Goal: Information Seeking & Learning: Learn about a topic

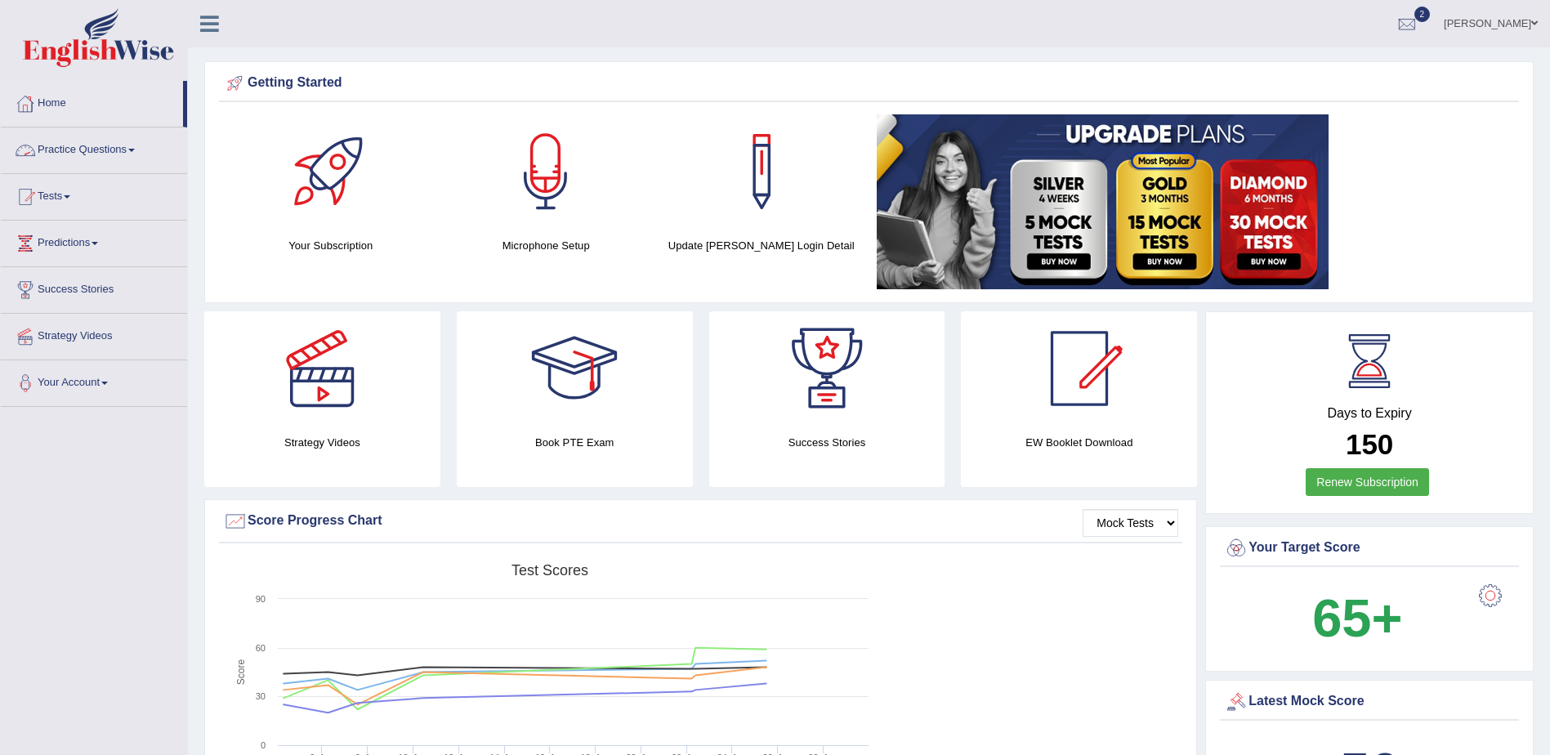
click at [49, 109] on link "Home" at bounding box center [92, 101] width 182 height 41
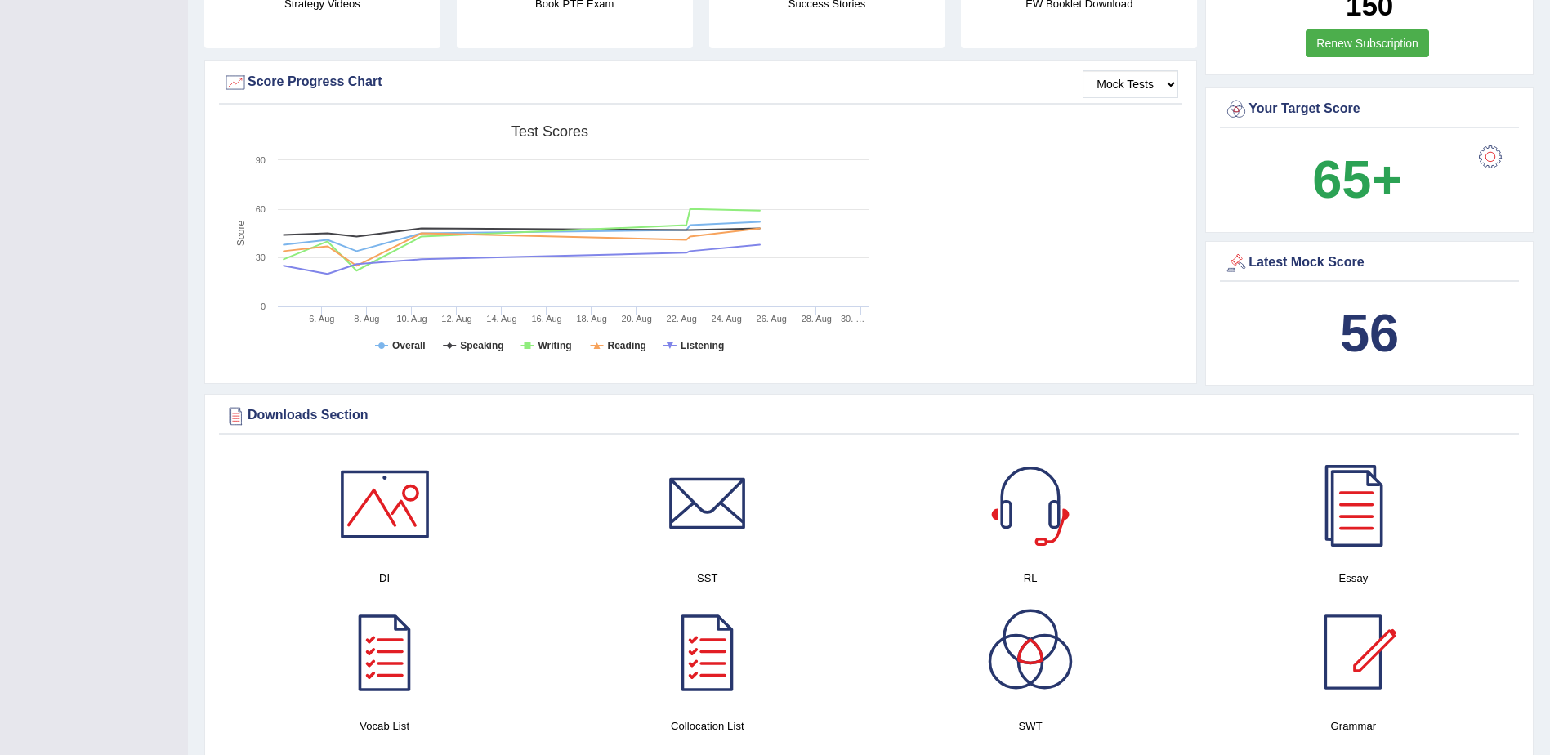
scroll to position [490, 0]
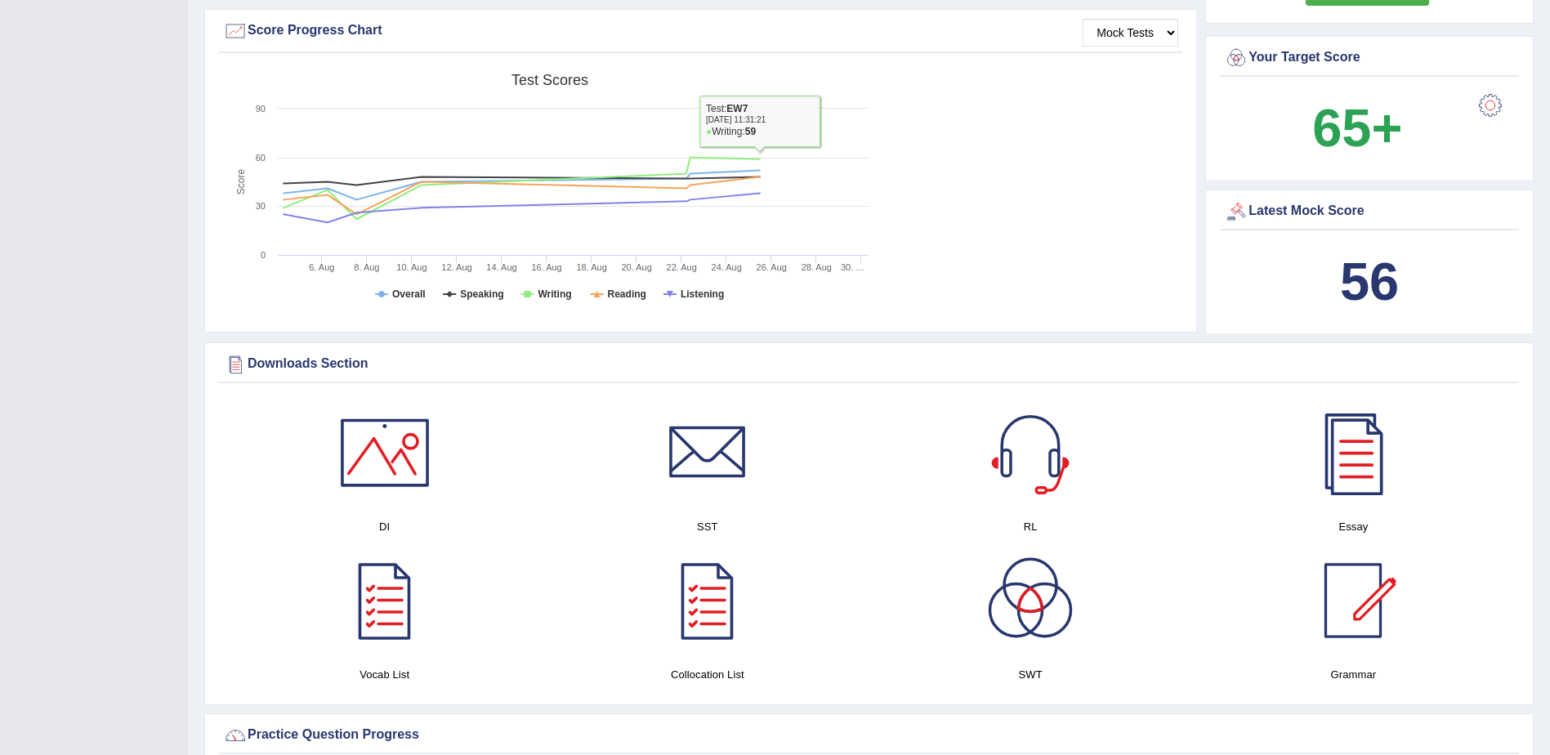
click at [1047, 171] on div "Created with Highcharts 7.1.2 Score Test scores Overall Speaking Writing Readin…" at bounding box center [700, 194] width 963 height 258
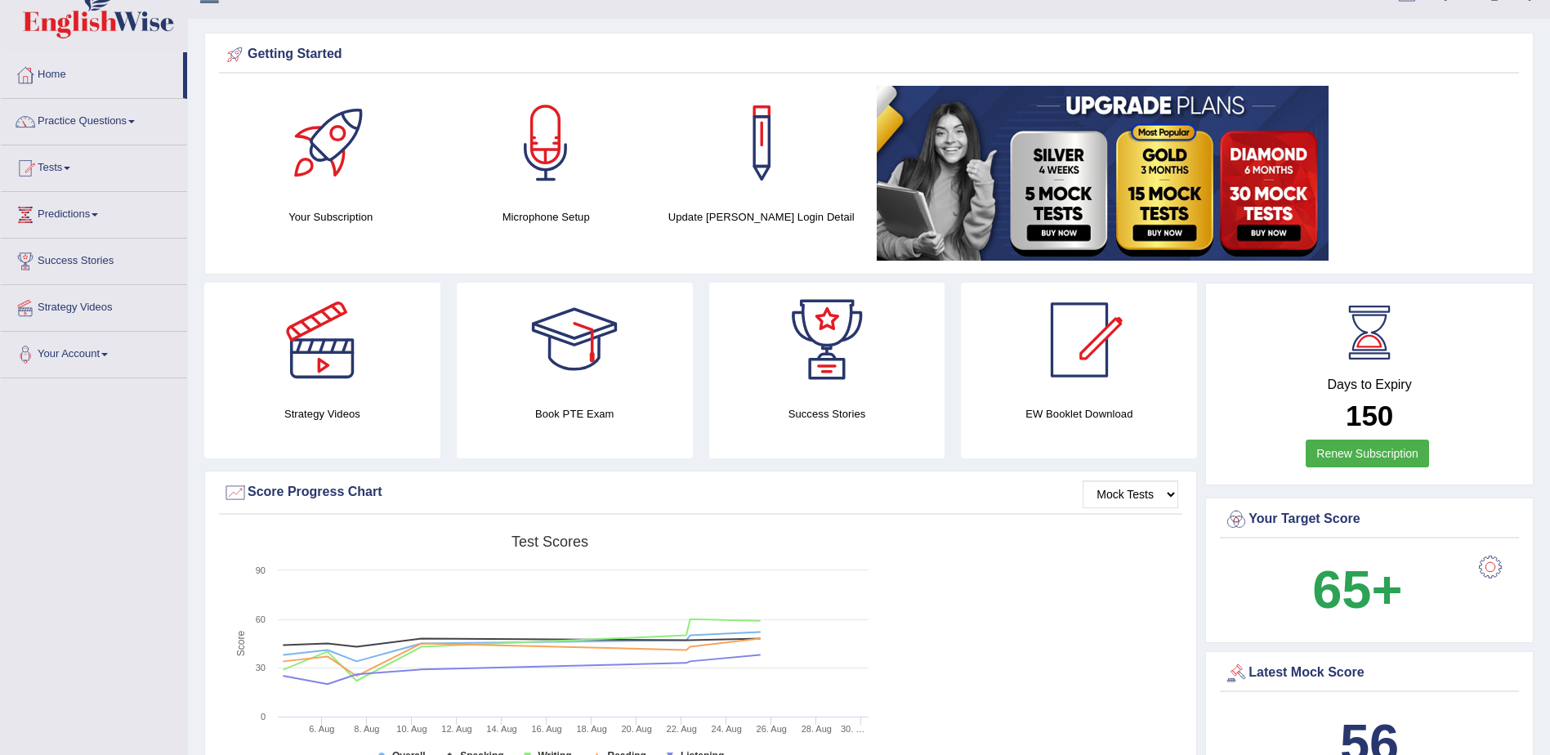
scroll to position [0, 0]
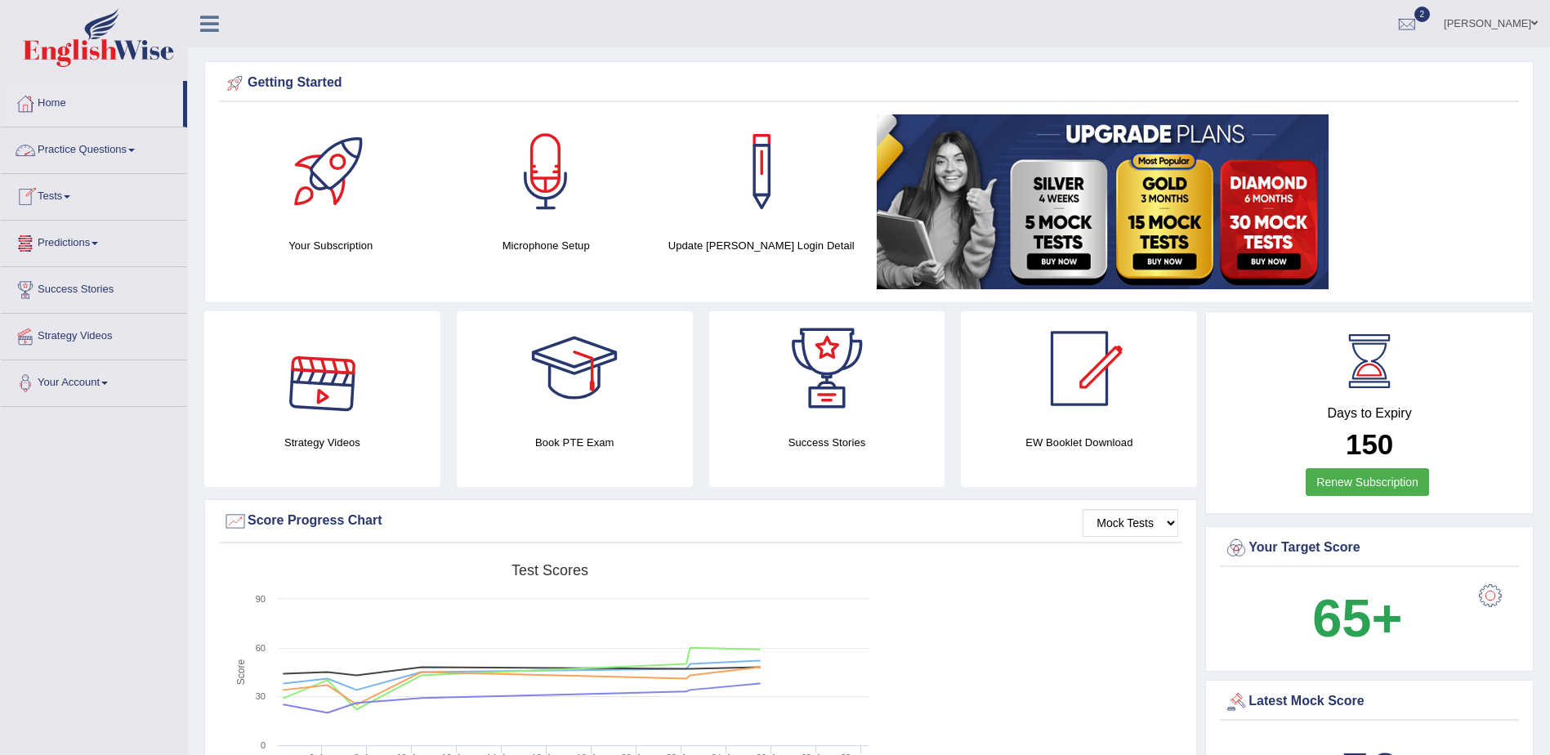
click at [135, 146] on link "Practice Questions" at bounding box center [94, 147] width 186 height 41
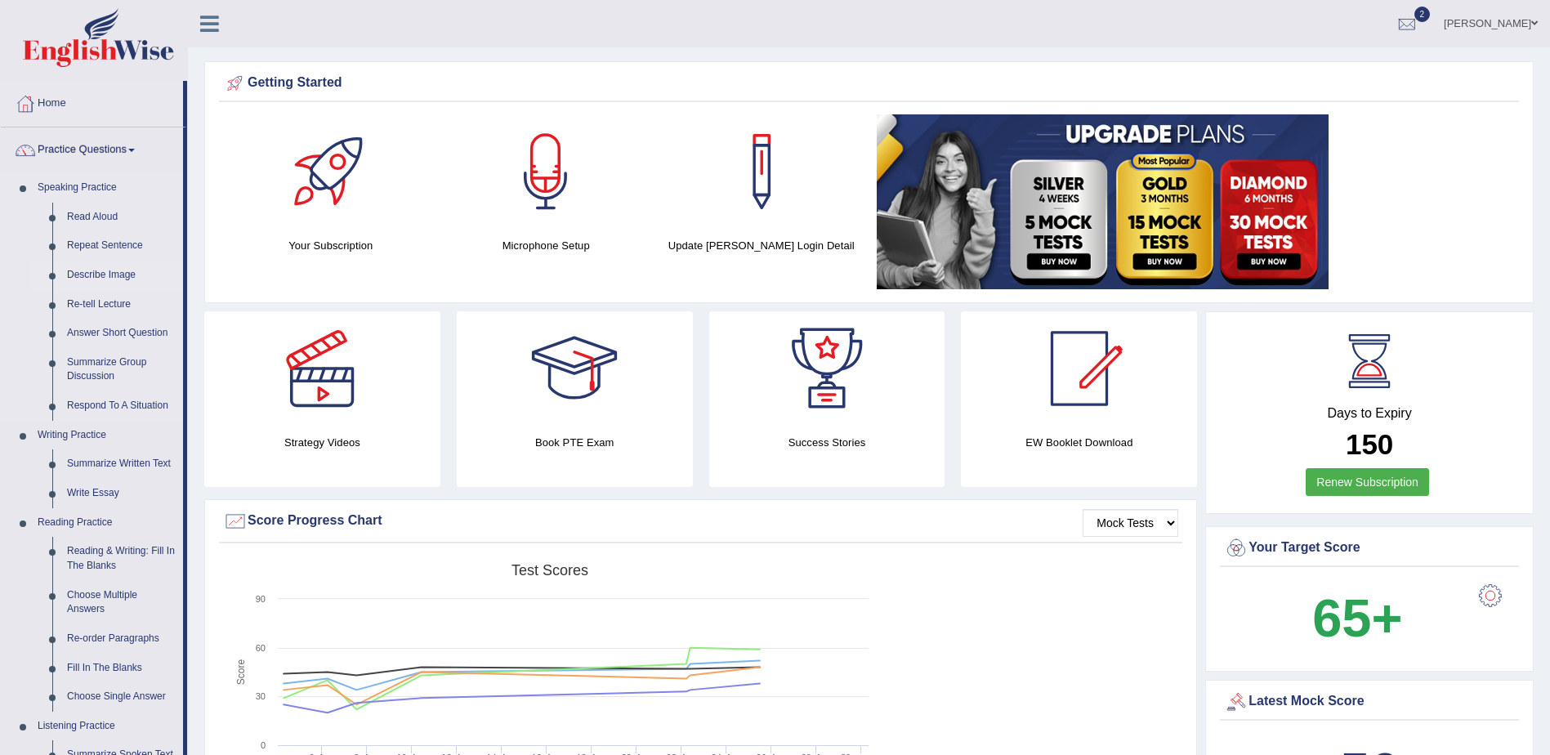
click at [96, 274] on link "Describe Image" at bounding box center [121, 275] width 123 height 29
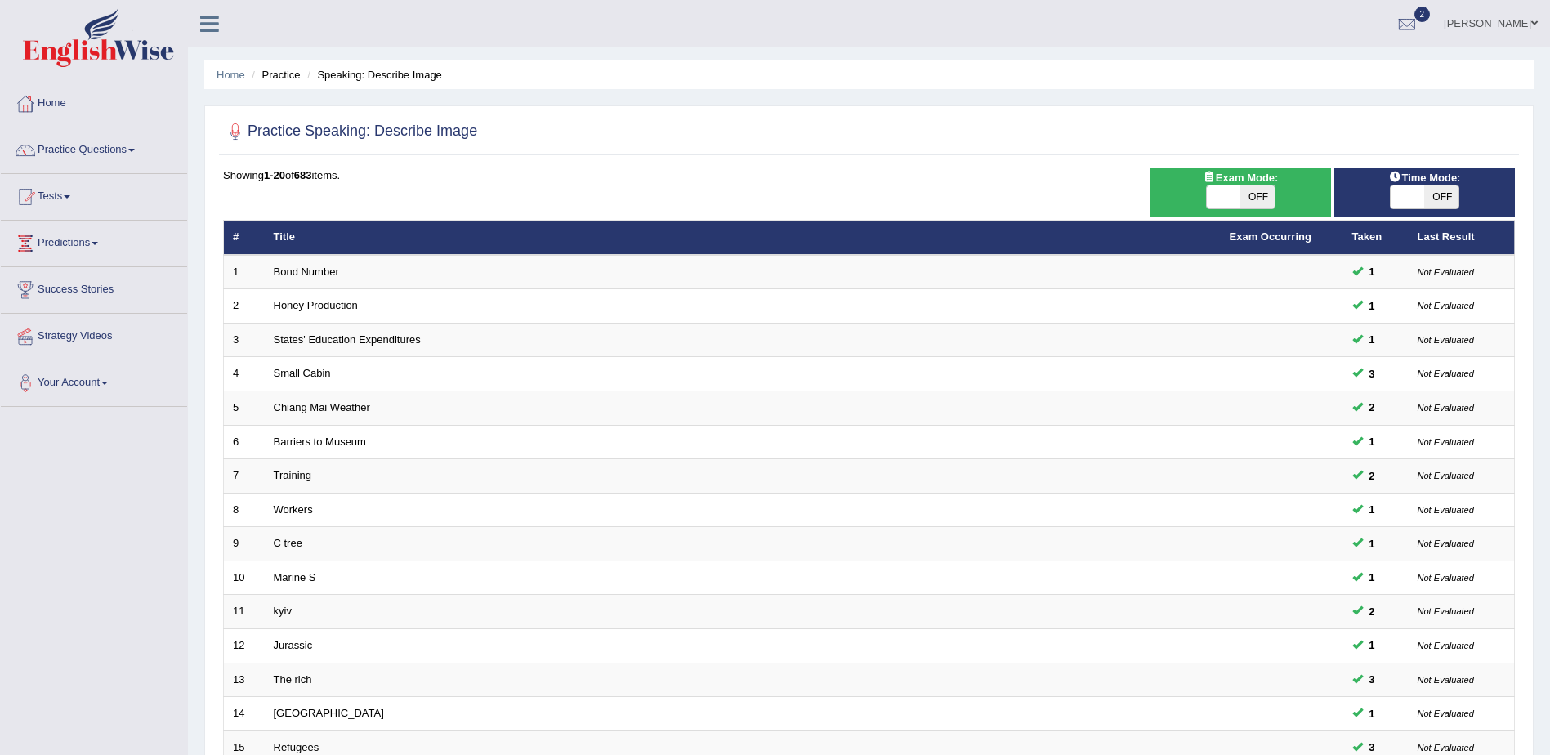
click at [133, 149] on span at bounding box center [131, 150] width 7 height 3
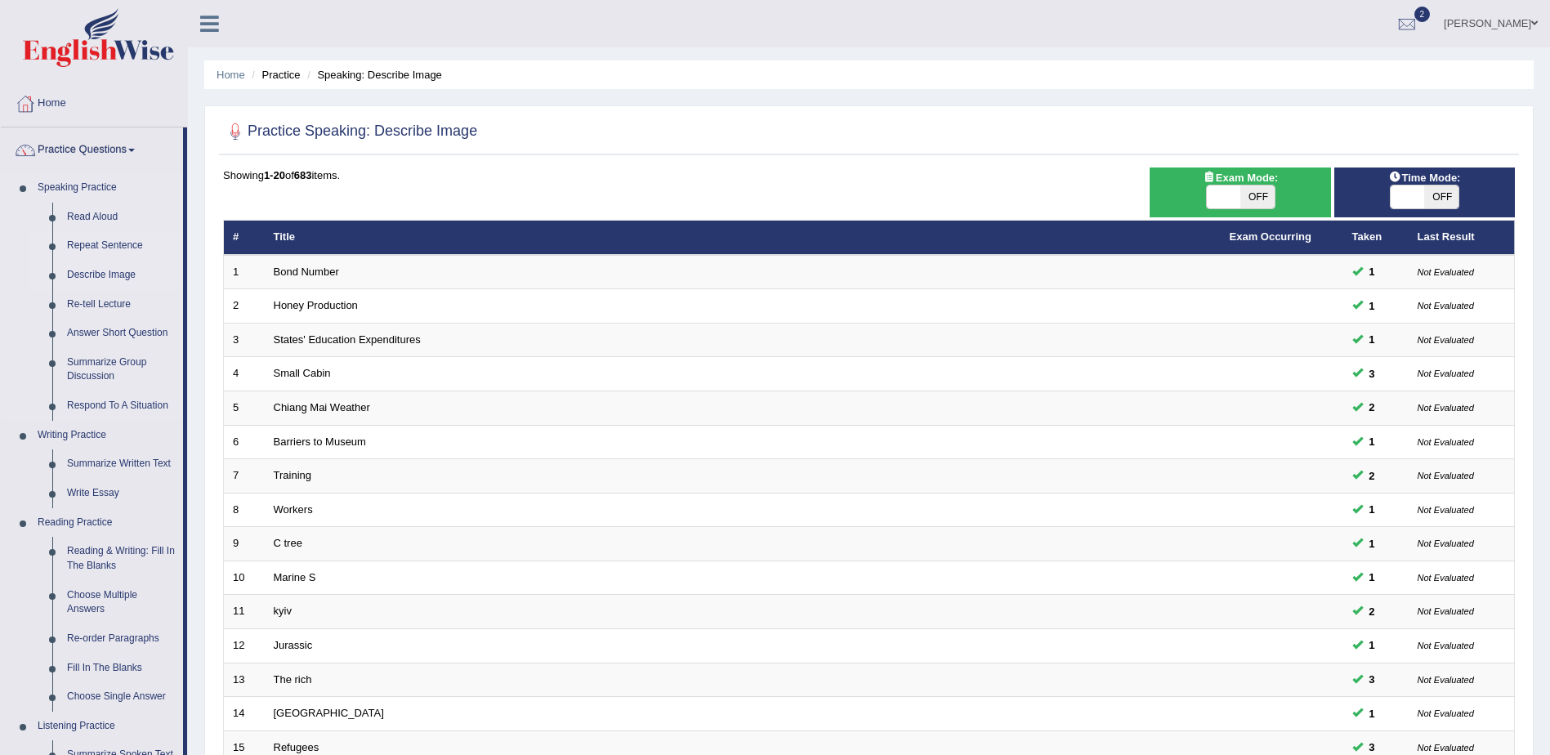
click at [106, 241] on link "Repeat Sentence" at bounding box center [121, 245] width 123 height 29
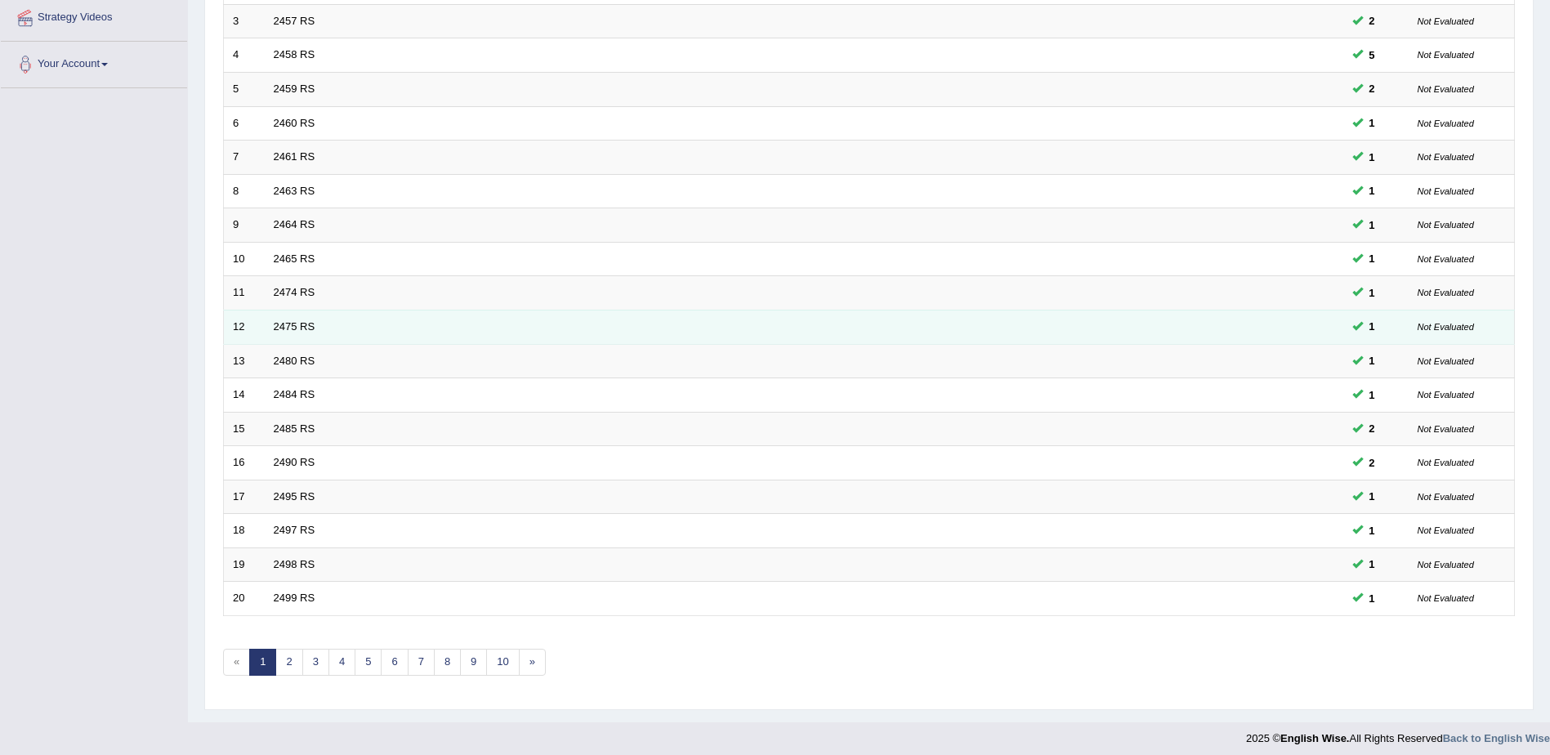
scroll to position [327, 0]
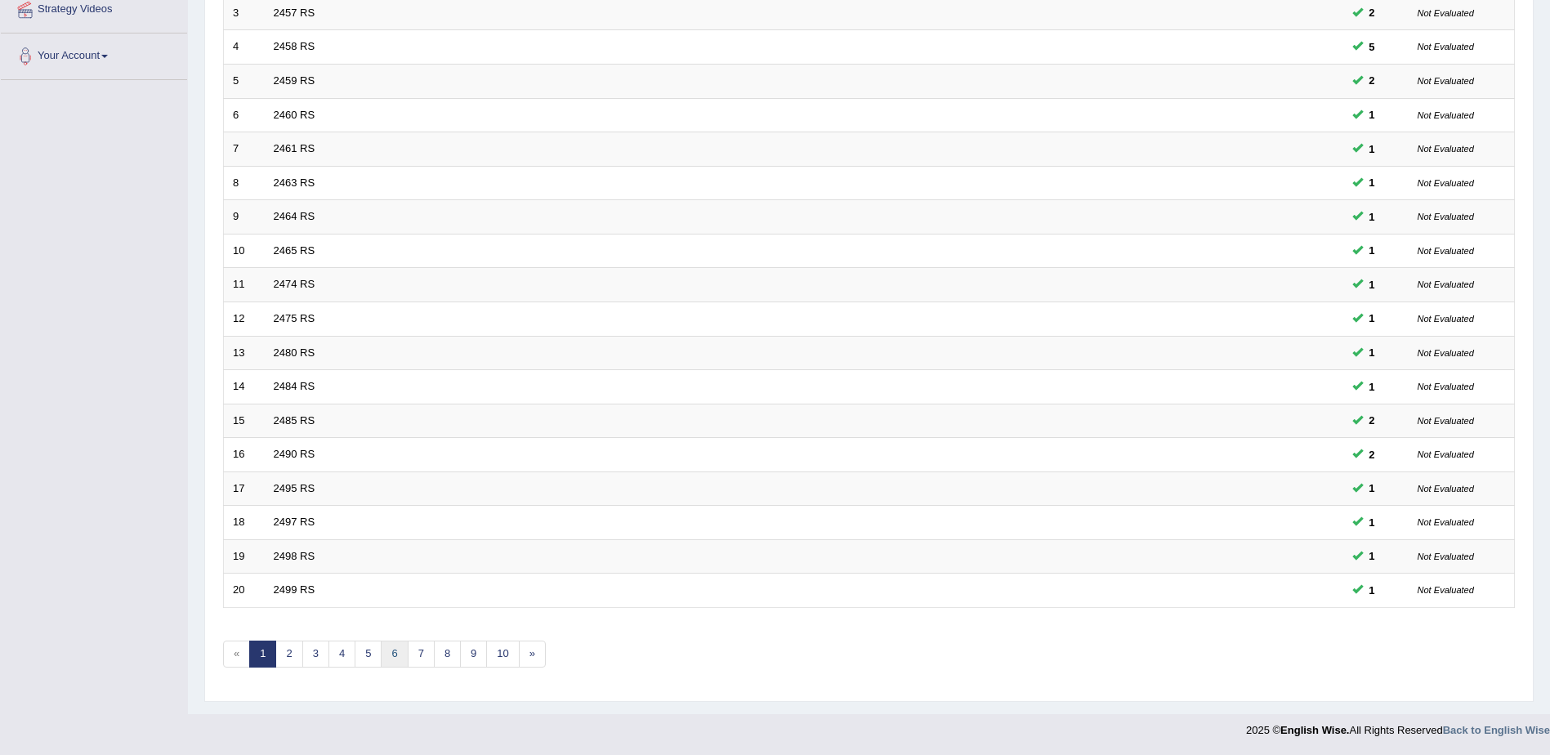
click at [387, 650] on link "6" at bounding box center [394, 653] width 27 height 27
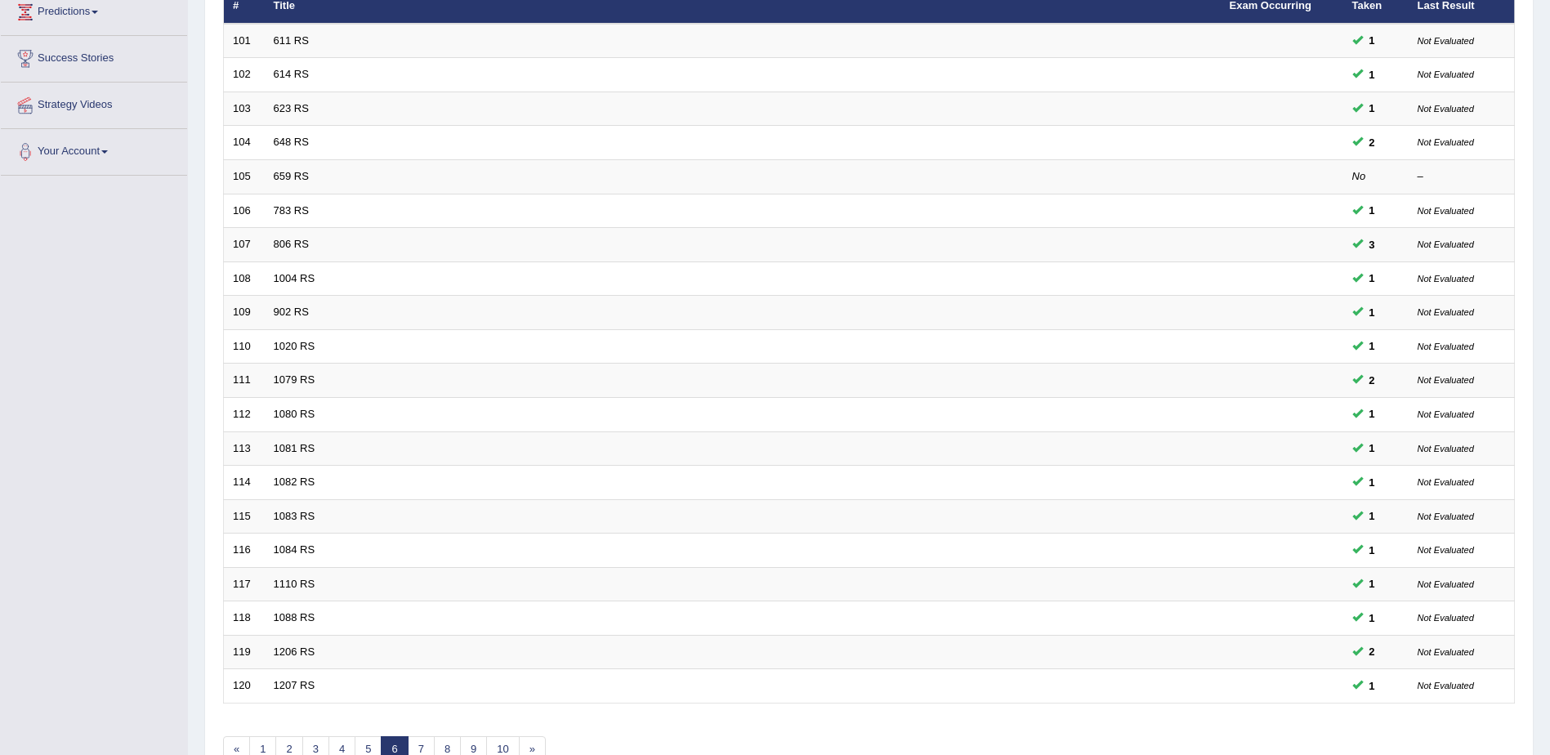
scroll to position [327, 0]
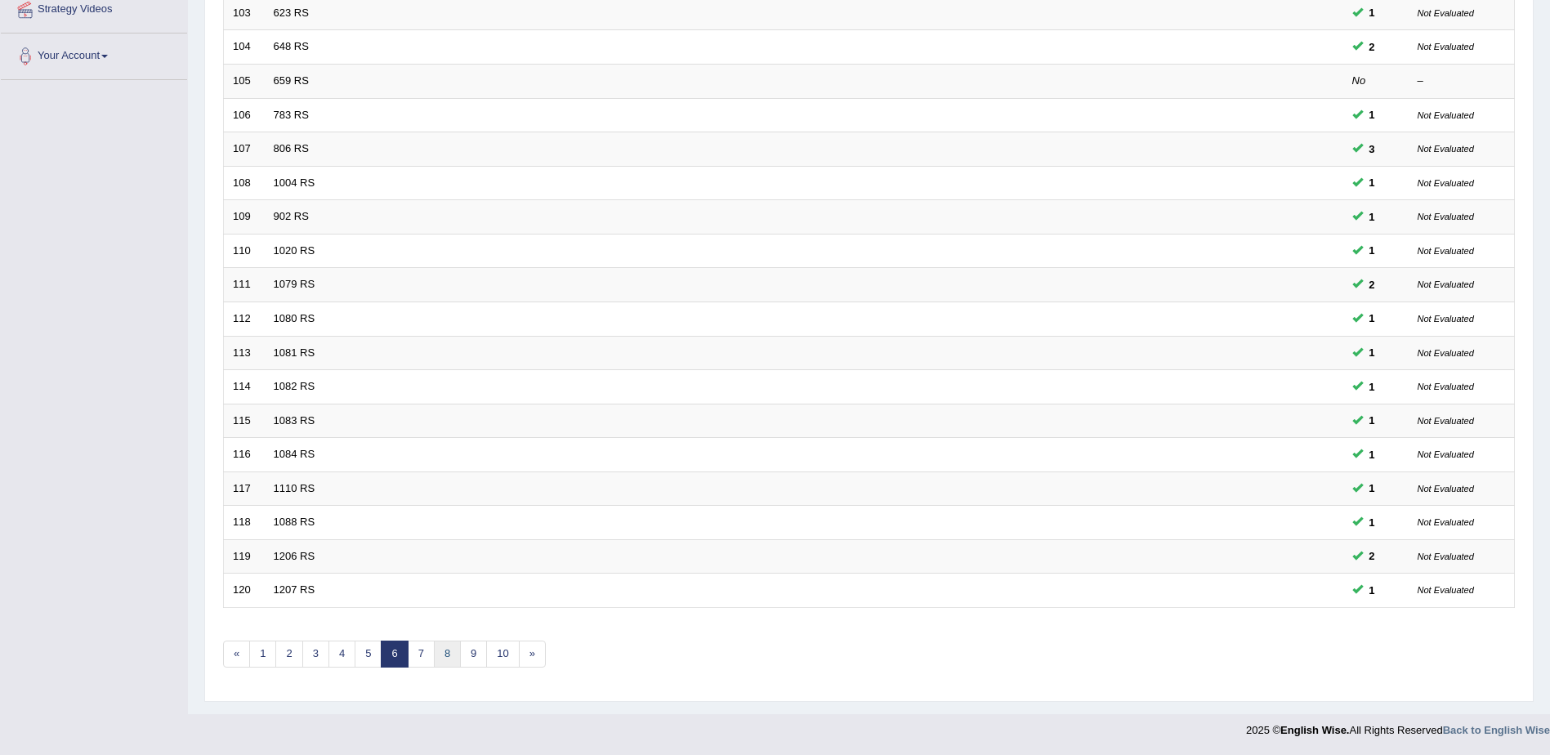
click at [452, 654] on link "8" at bounding box center [447, 653] width 27 height 27
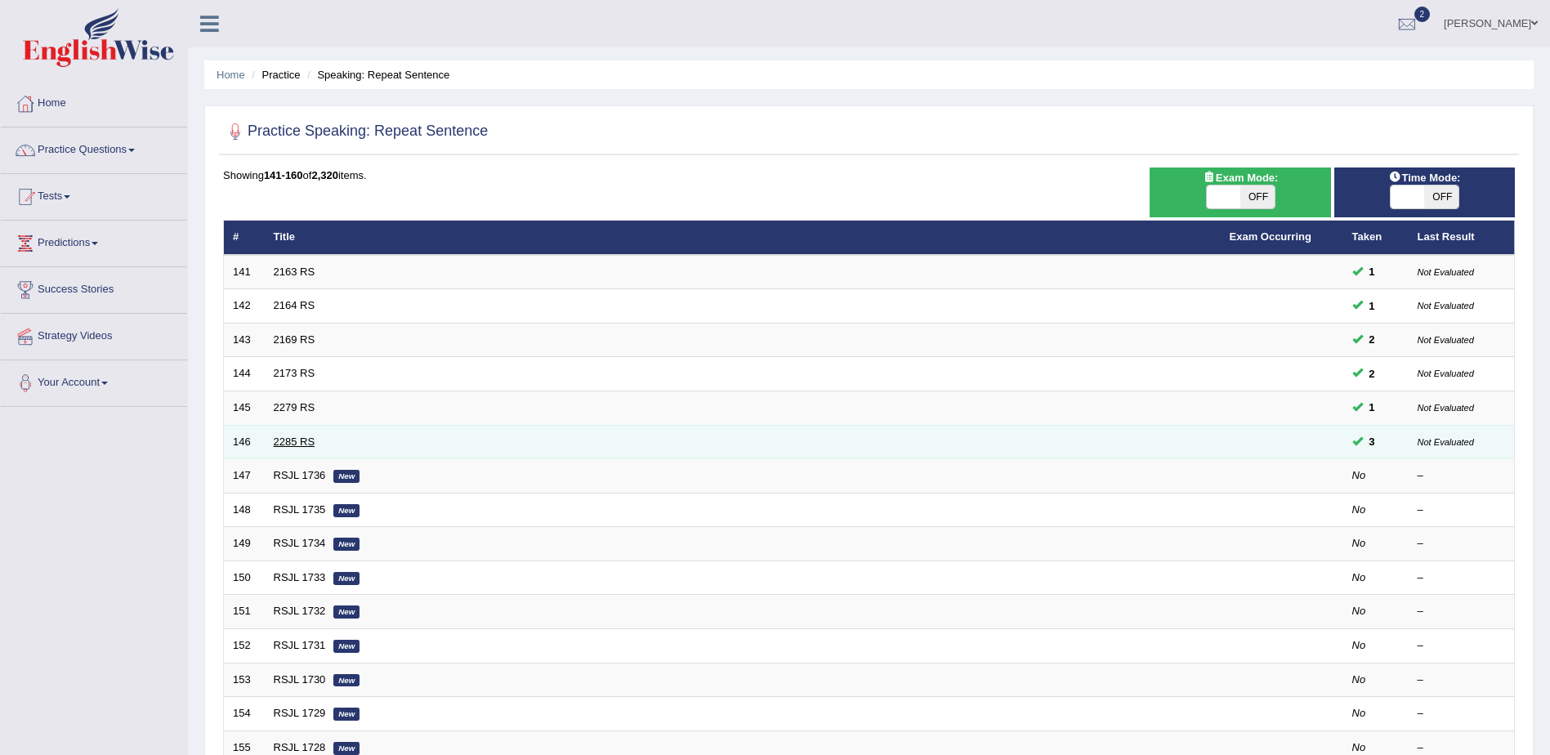
click at [297, 442] on link "2285 RS" at bounding box center [295, 441] width 42 height 12
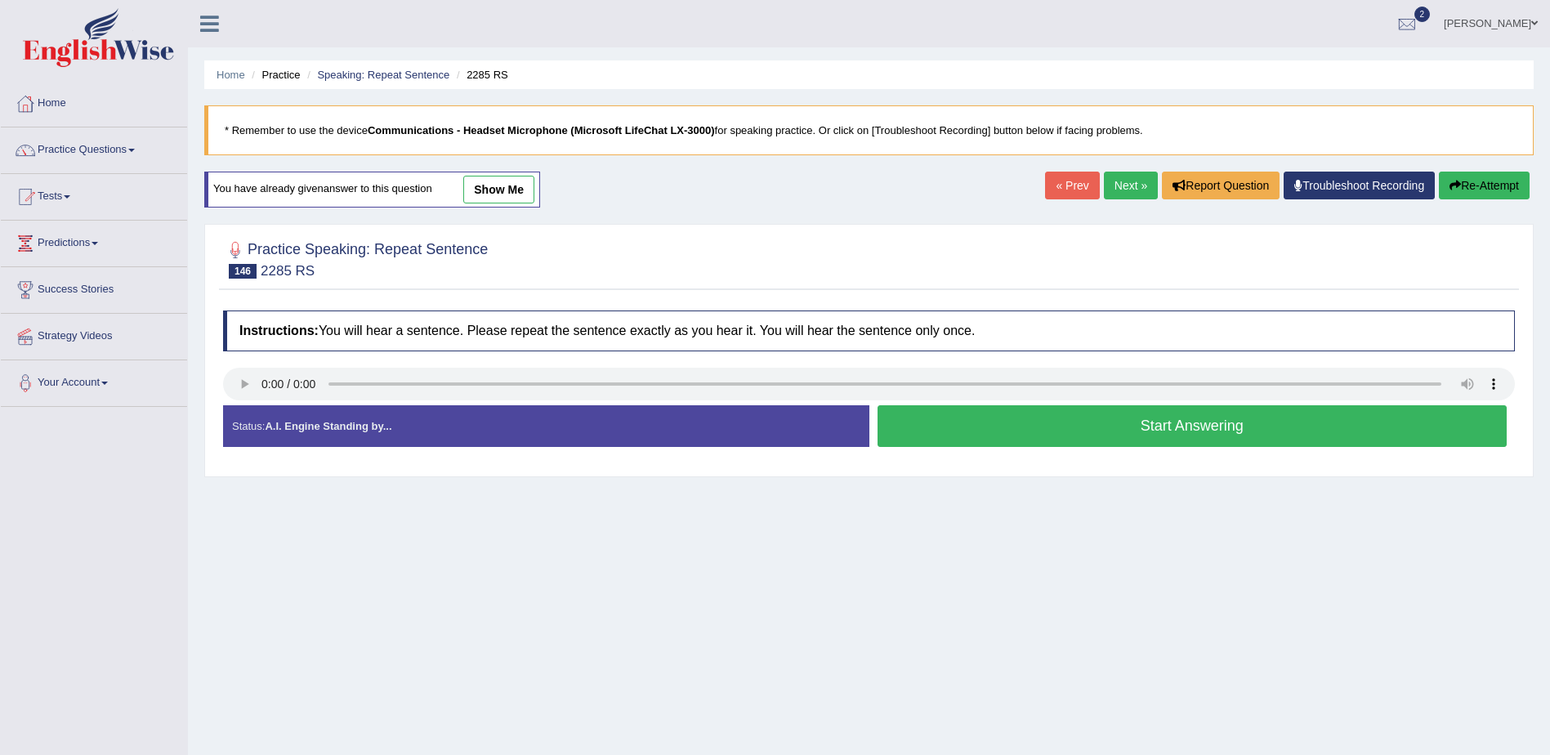
click at [1091, 431] on button "Start Answering" at bounding box center [1192, 426] width 630 height 42
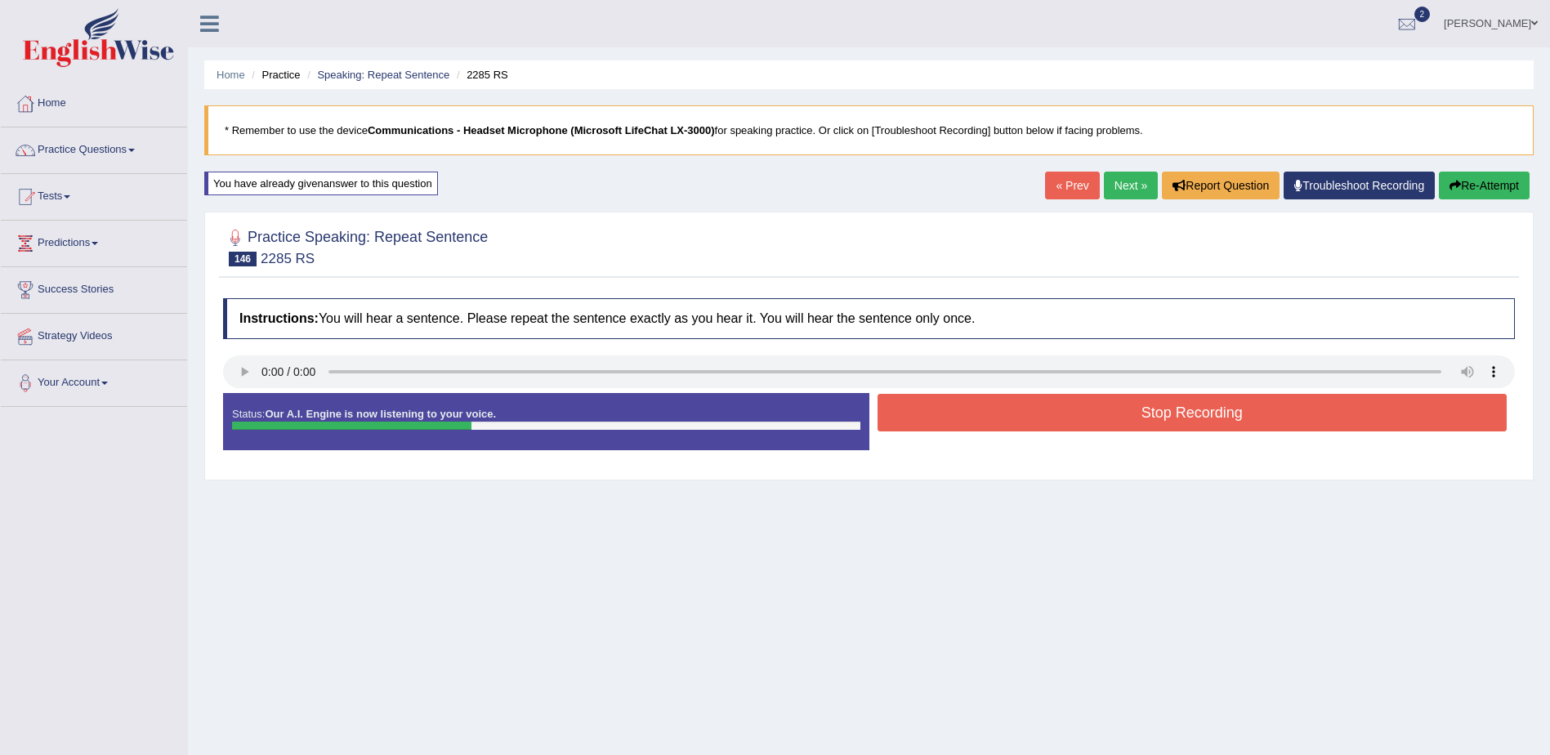
click at [1128, 406] on button "Stop Recording" at bounding box center [1192, 413] width 630 height 38
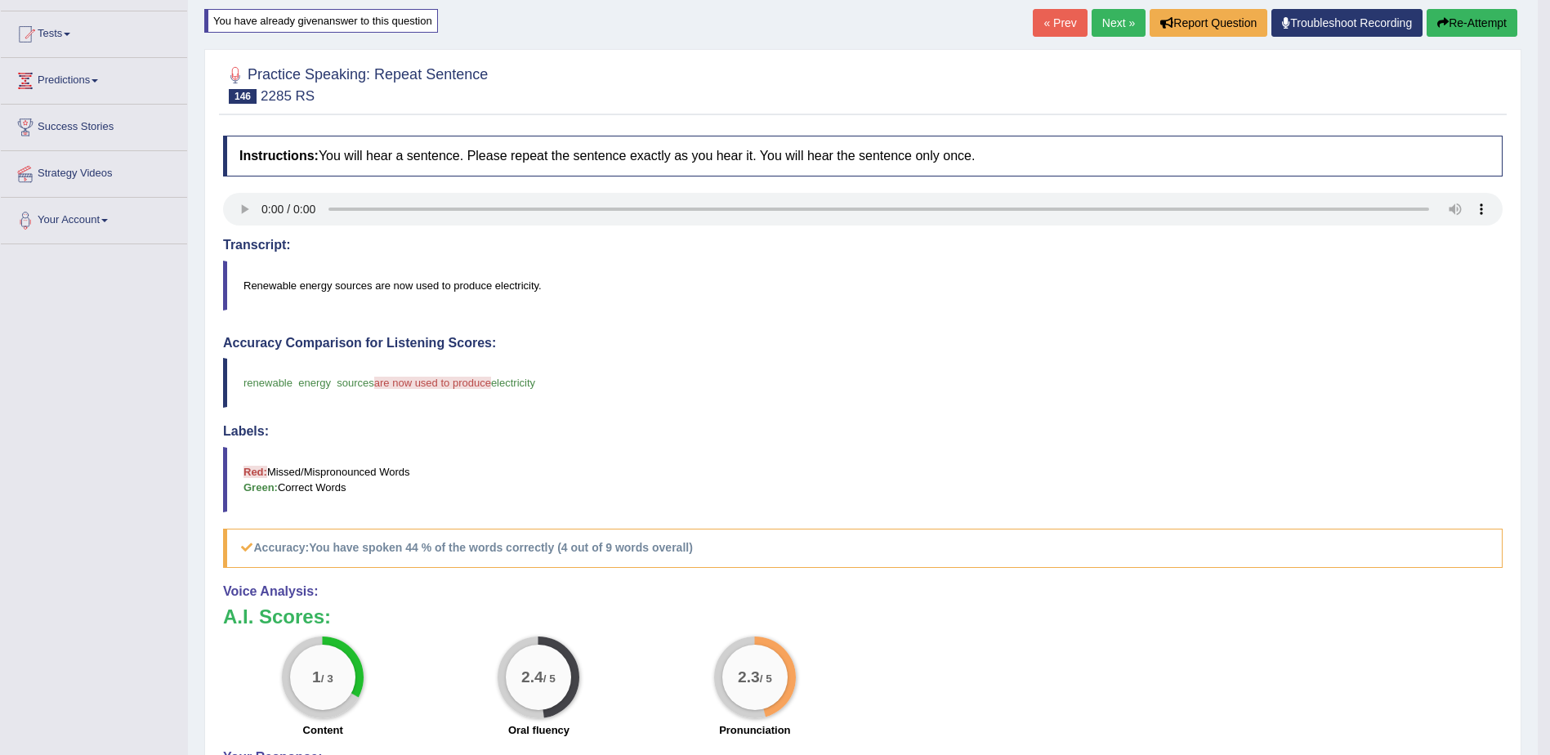
scroll to position [163, 0]
click at [1102, 18] on link "Next »" at bounding box center [1118, 22] width 54 height 28
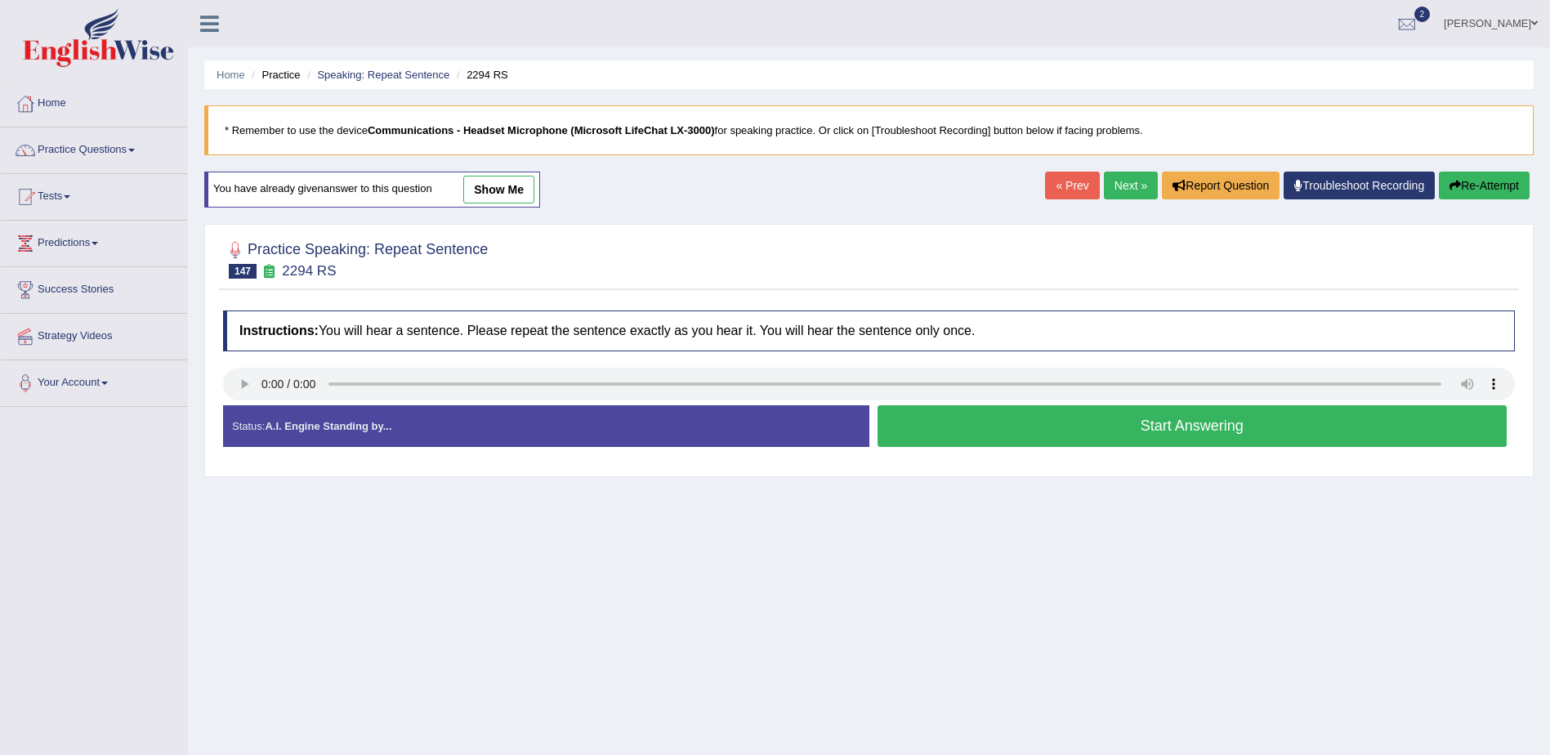
click at [1165, 433] on button "Start Answering" at bounding box center [1192, 426] width 630 height 42
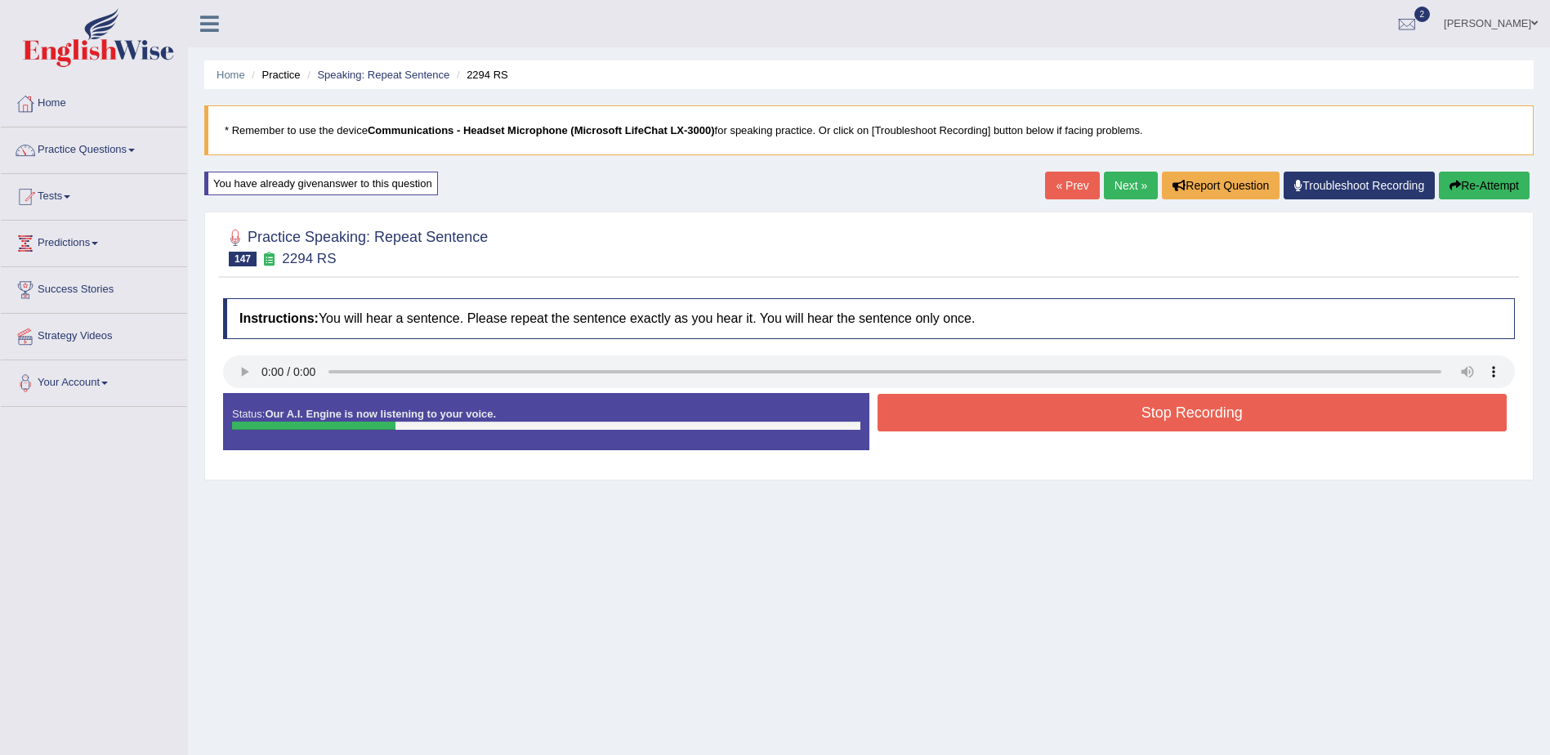
click at [1171, 417] on button "Stop Recording" at bounding box center [1192, 413] width 630 height 38
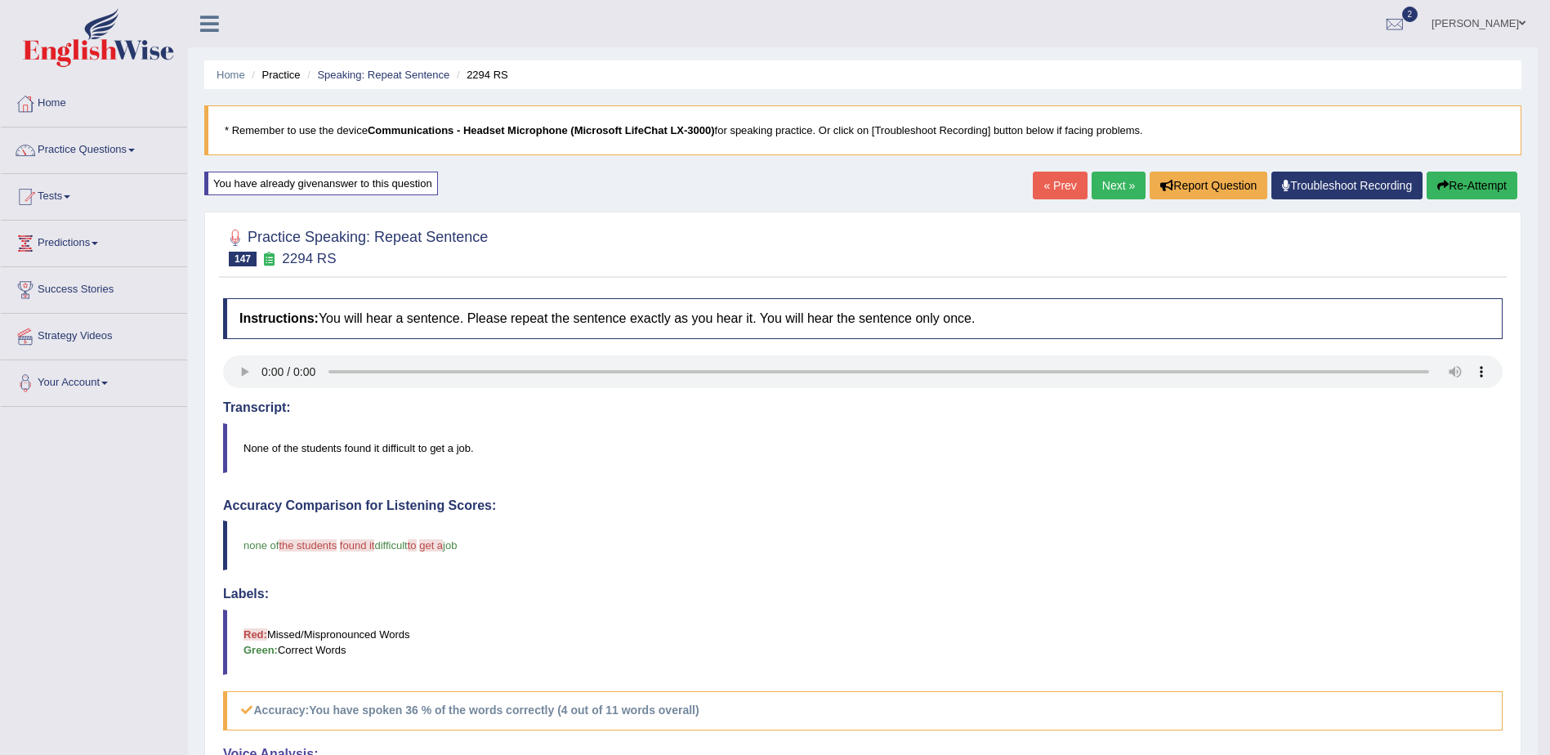
click at [70, 198] on span at bounding box center [67, 196] width 7 height 3
click at [74, 262] on link "Take Mock Test" at bounding box center [106, 263] width 153 height 29
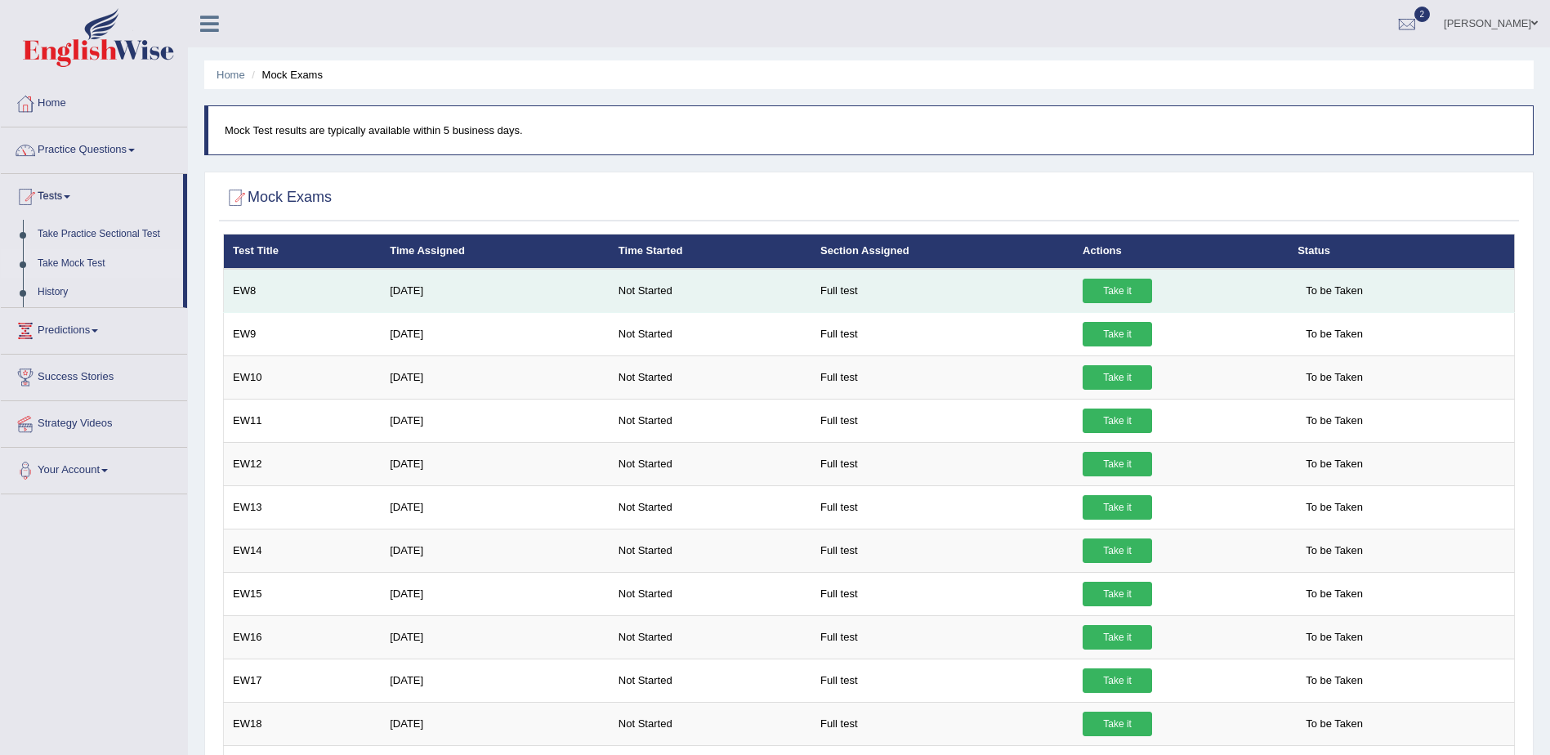
click at [1103, 292] on link "Take it" at bounding box center [1116, 291] width 69 height 25
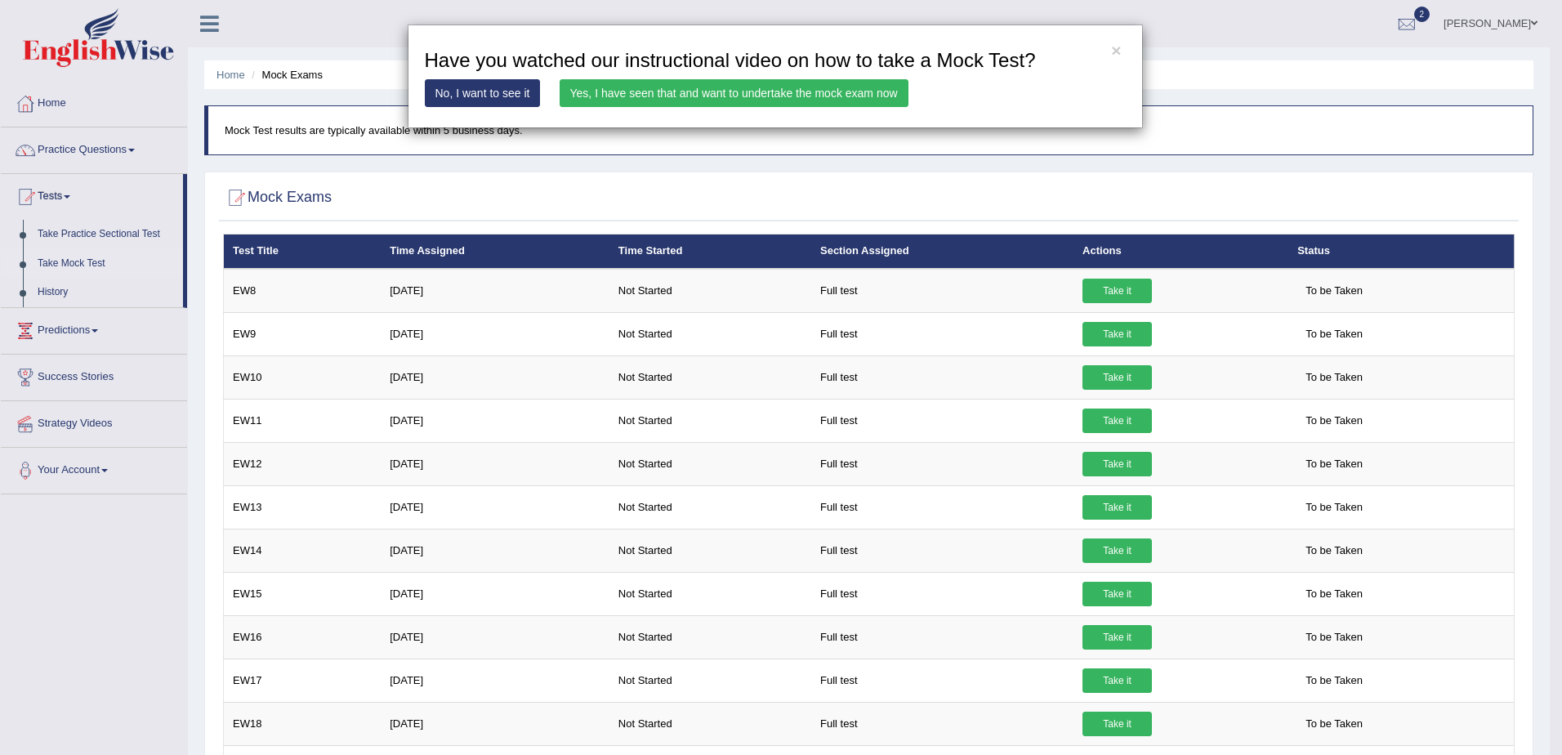
click at [713, 91] on link "Yes, I have seen that and want to undertake the mock exam now" at bounding box center [734, 93] width 349 height 28
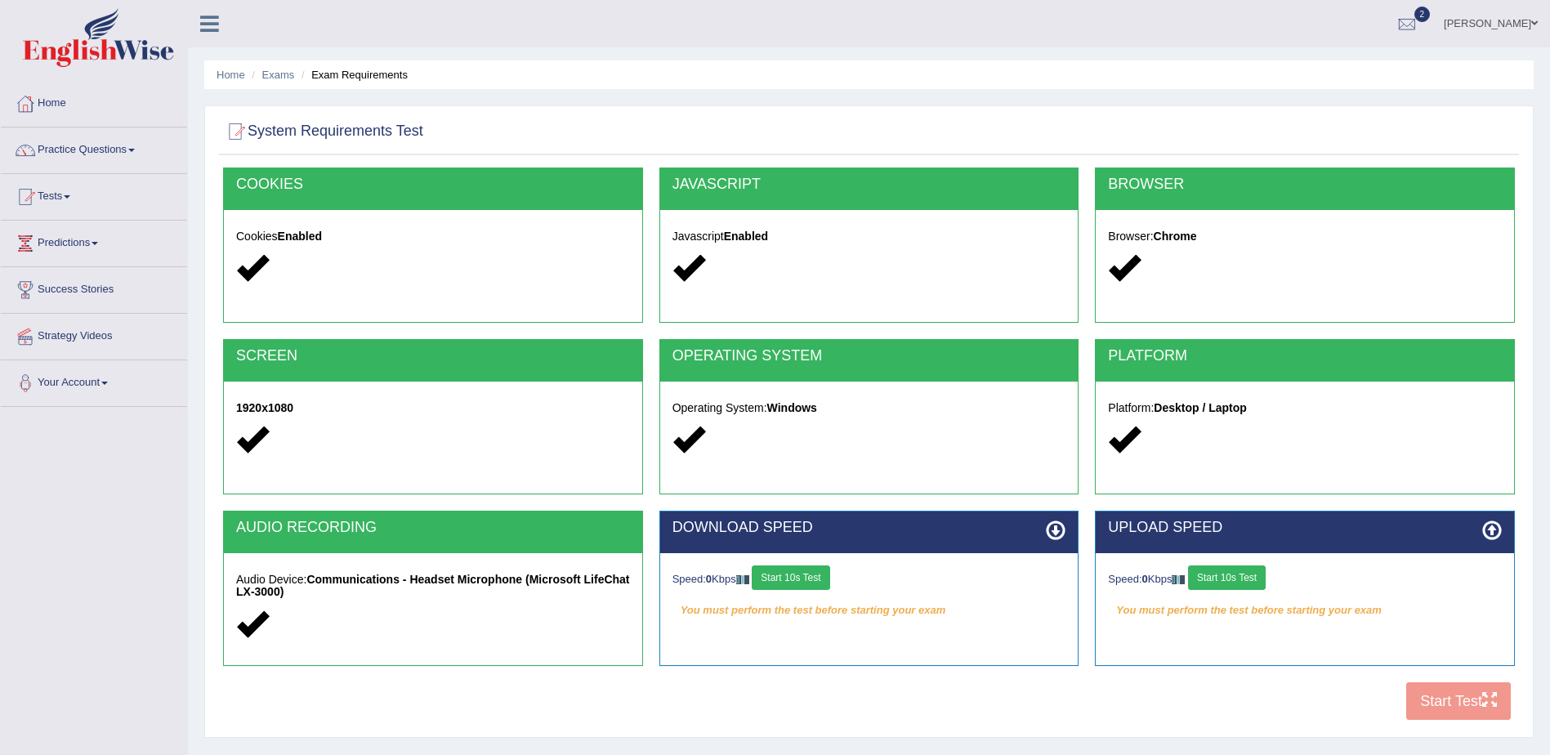
click at [805, 578] on button "Start 10s Test" at bounding box center [791, 577] width 78 height 25
click at [1233, 582] on button "Start 10s Test" at bounding box center [1227, 577] width 78 height 25
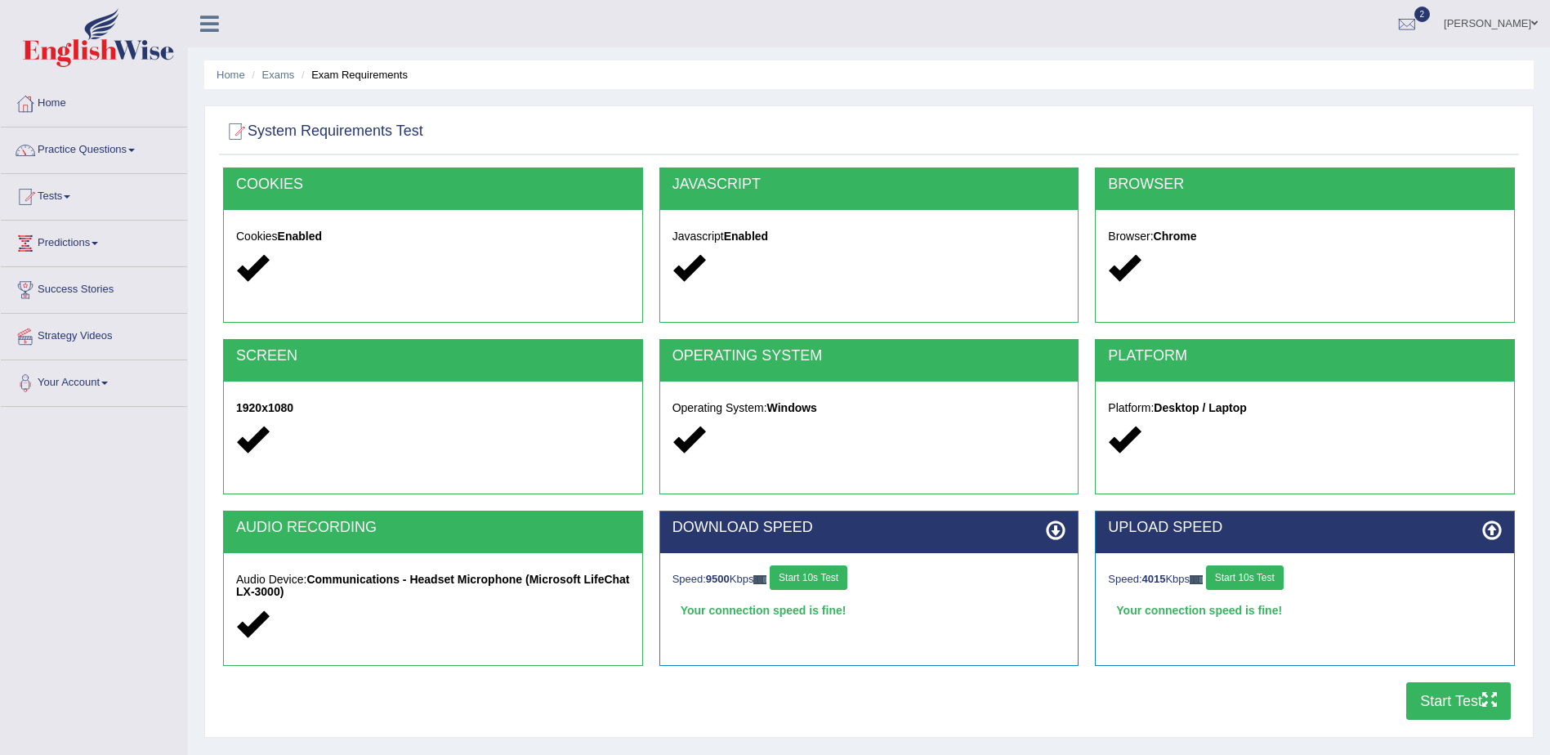
click at [1453, 697] on button "Start Test" at bounding box center [1458, 701] width 105 height 38
